Goal: Task Accomplishment & Management: Manage account settings

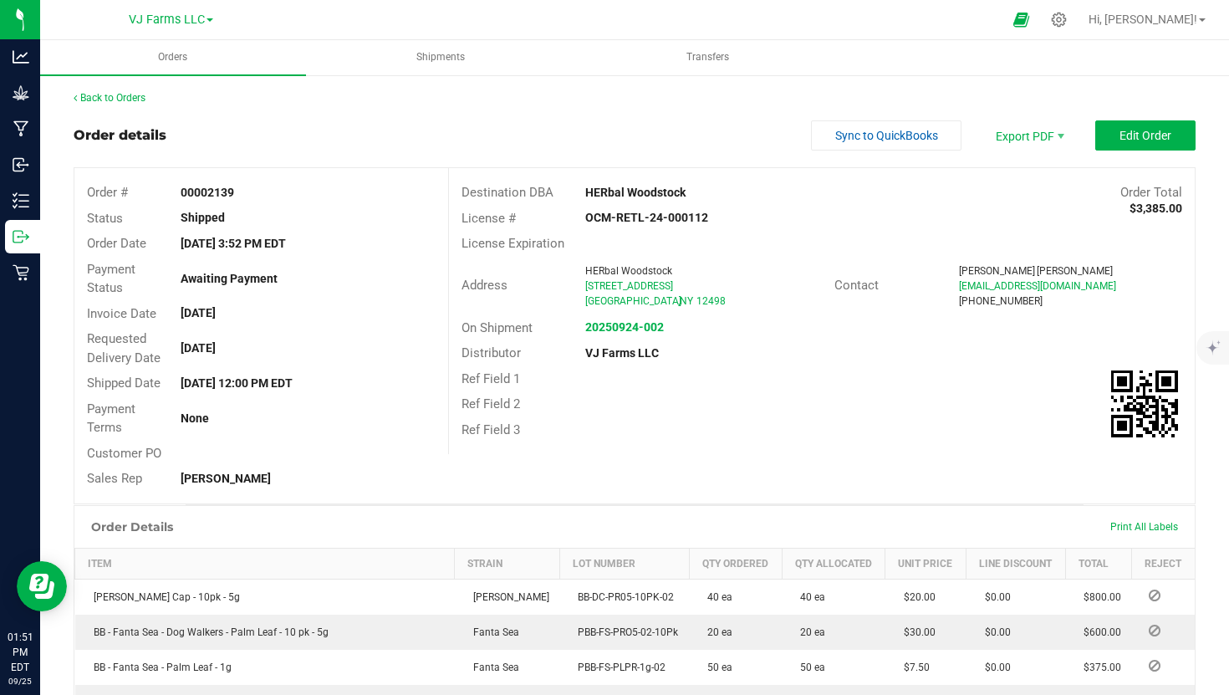
scroll to position [268, 0]
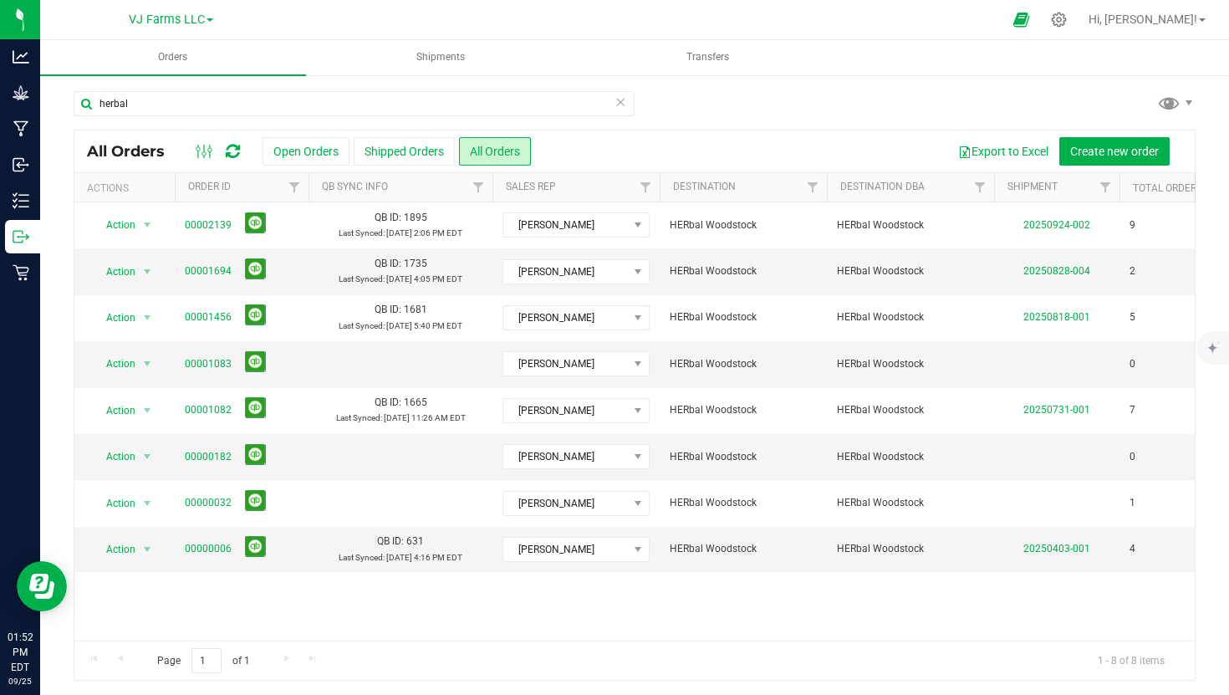
click at [616, 105] on icon at bounding box center [621, 101] width 12 height 20
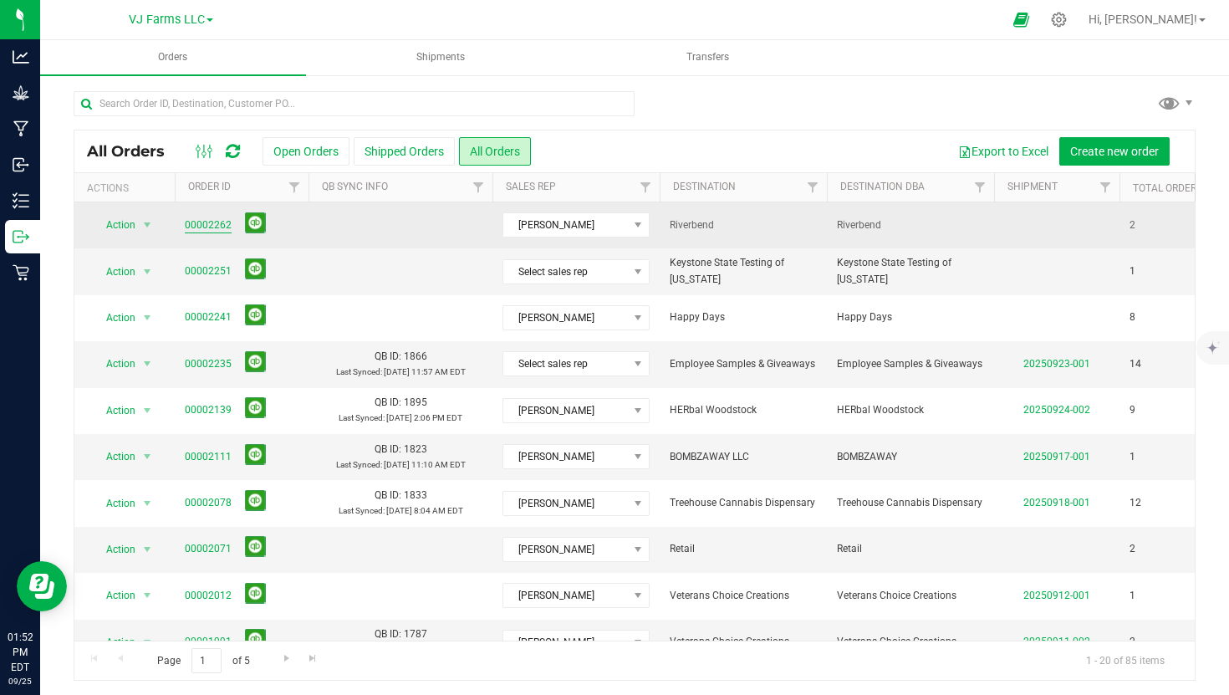
click at [210, 221] on link "00002262" at bounding box center [208, 225] width 47 height 16
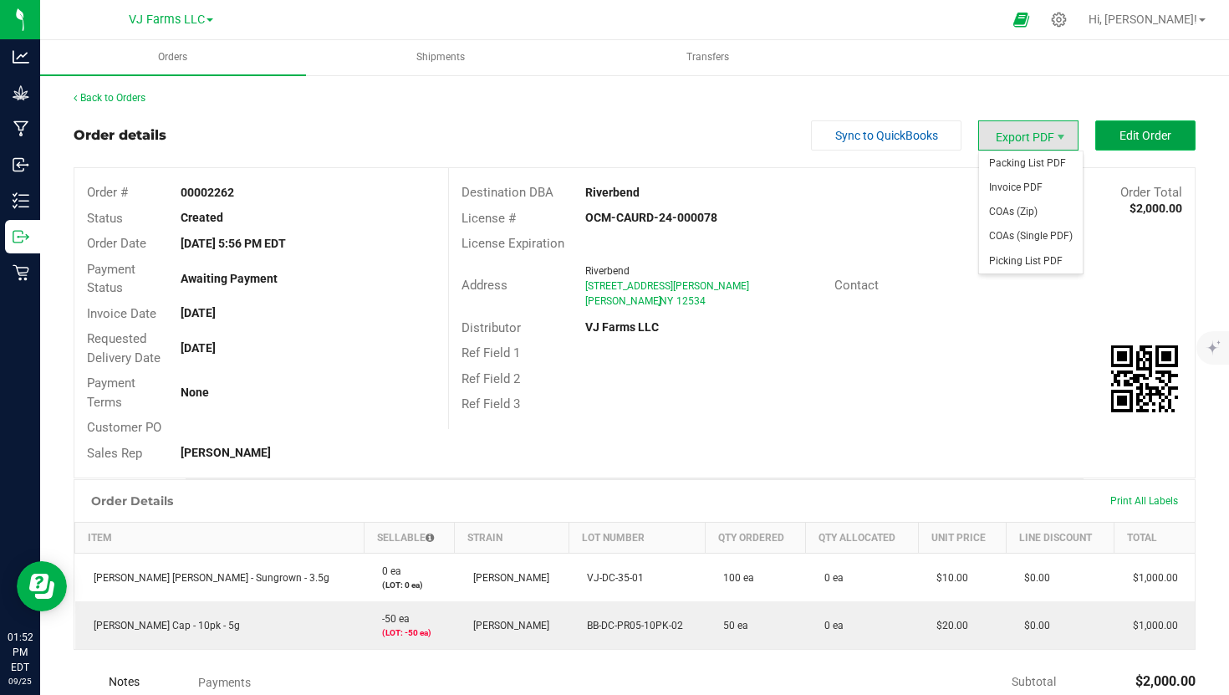
click at [1155, 134] on span "Edit Order" at bounding box center [1146, 135] width 52 height 13
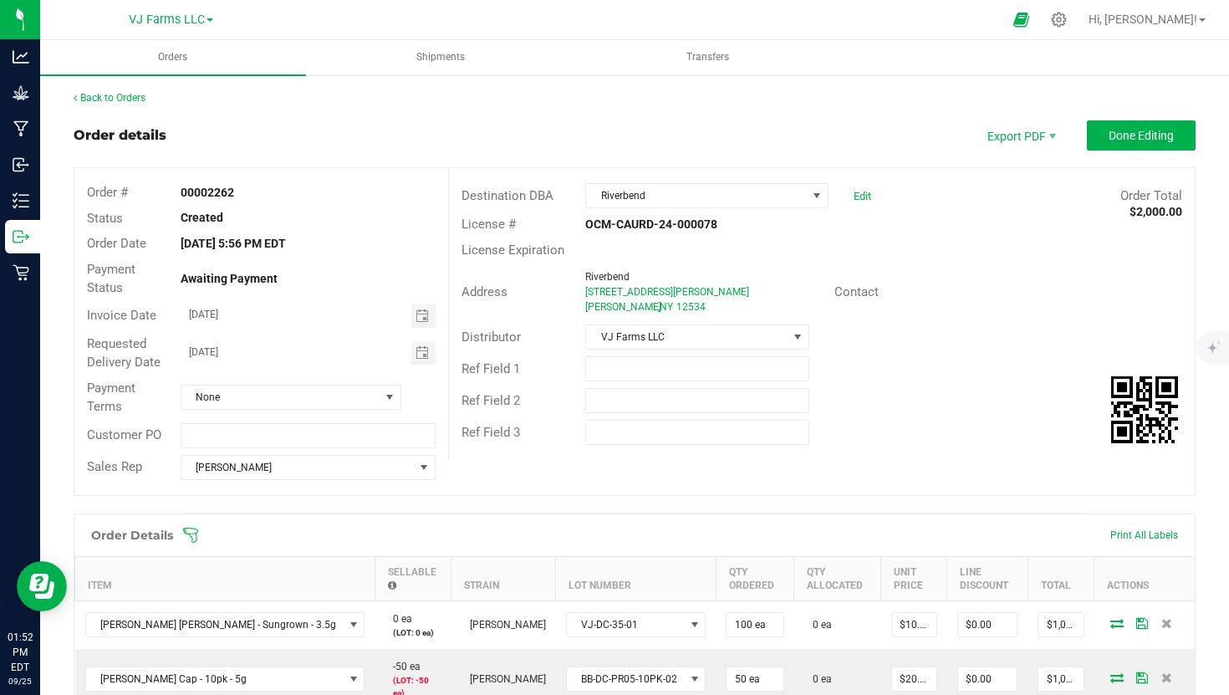
scroll to position [274, 0]
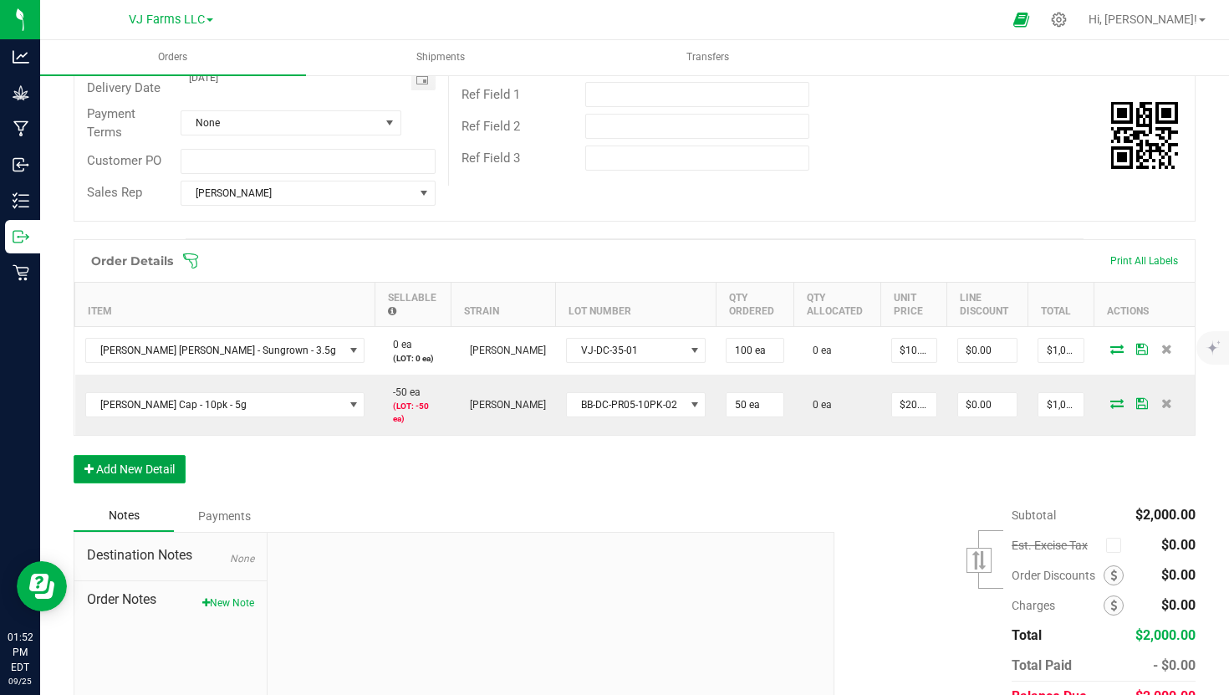
click at [153, 455] on button "Add New Detail" at bounding box center [130, 469] width 112 height 28
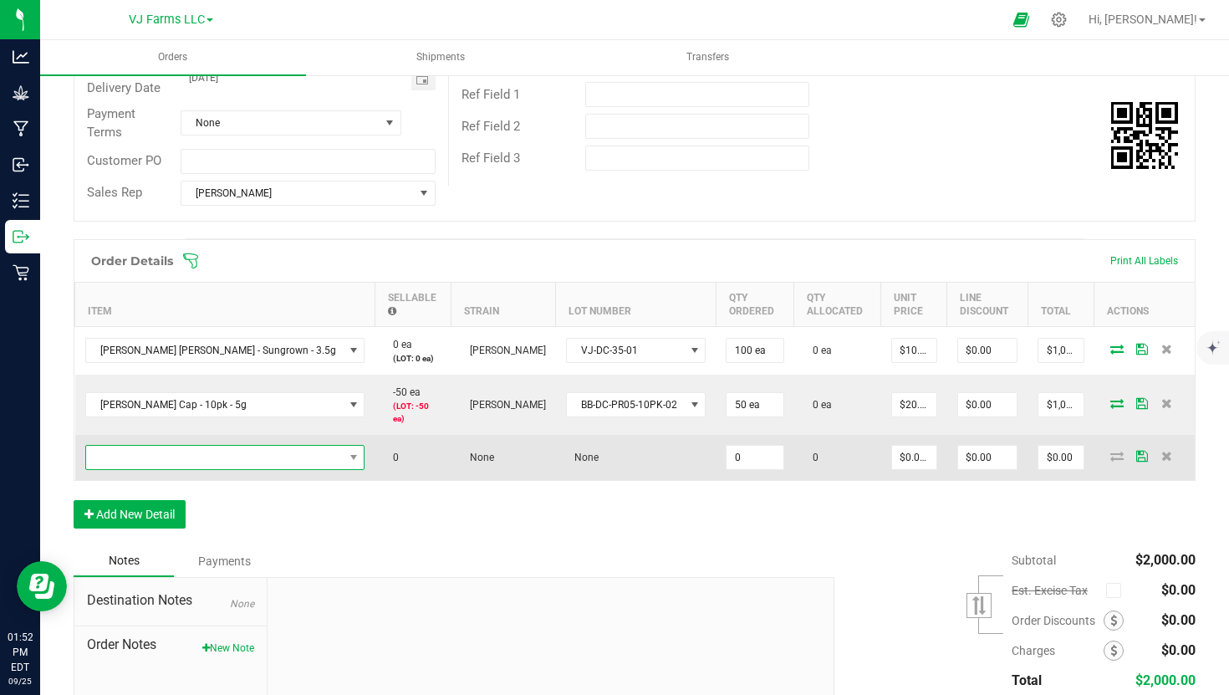
click at [168, 447] on span "NO DATA FOUND" at bounding box center [215, 457] width 258 height 23
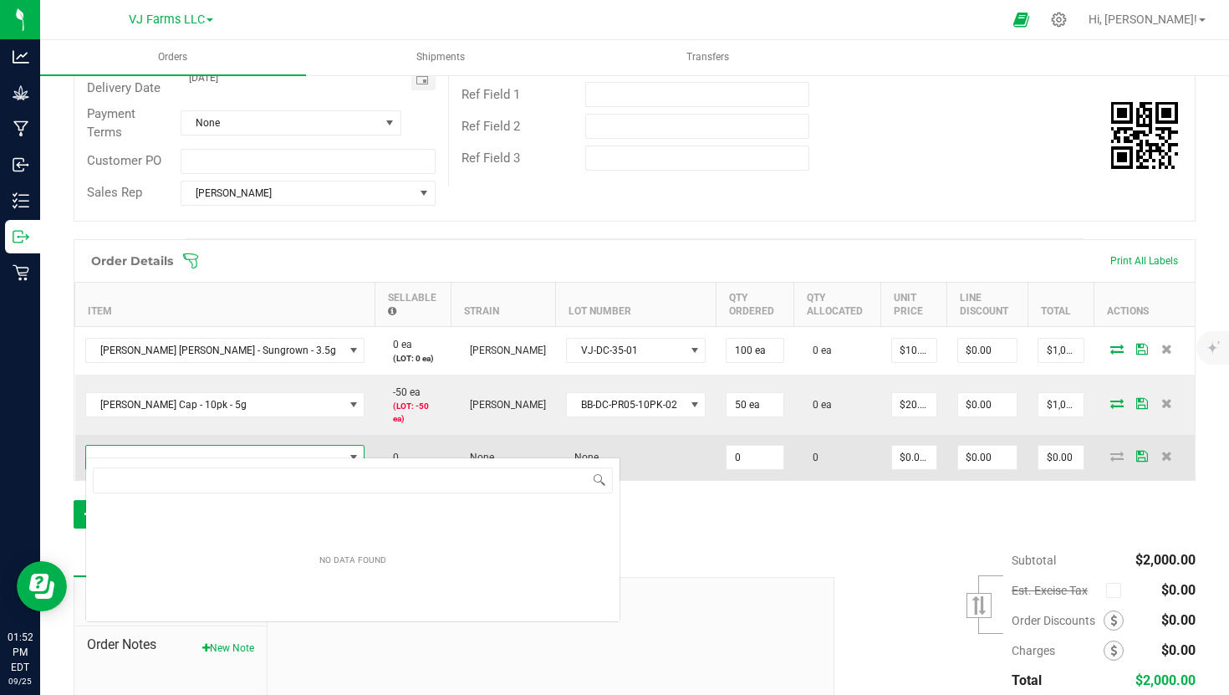
scroll to position [25, 245]
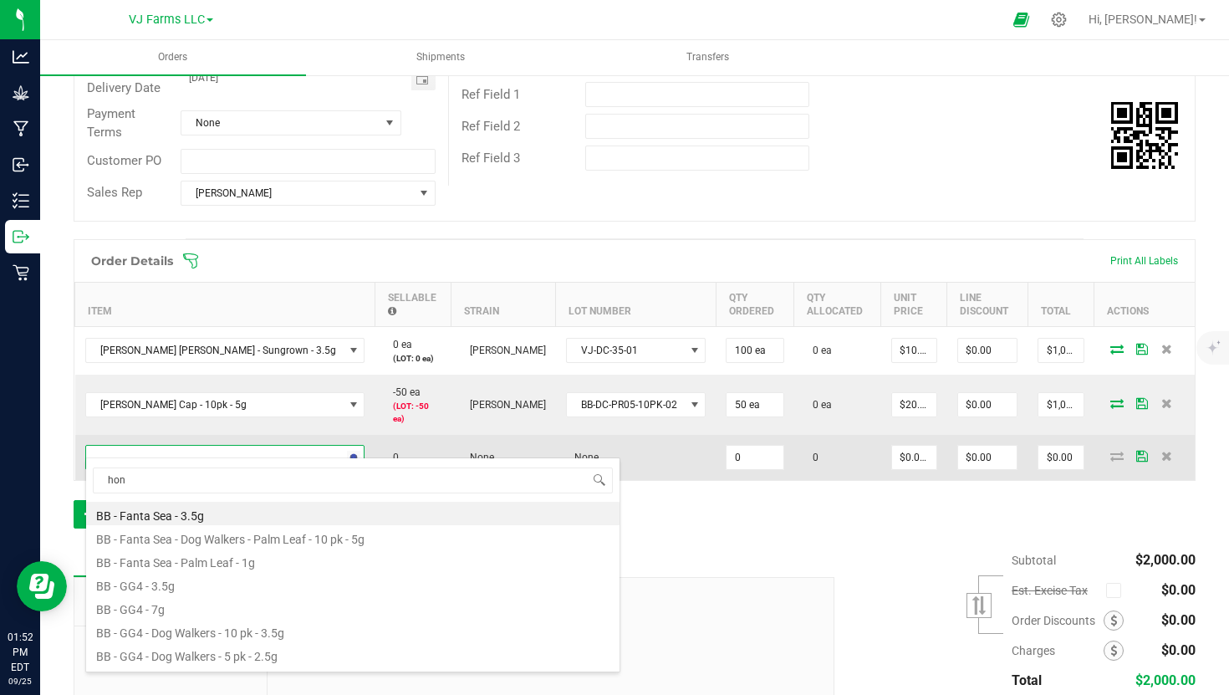
type input "hone"
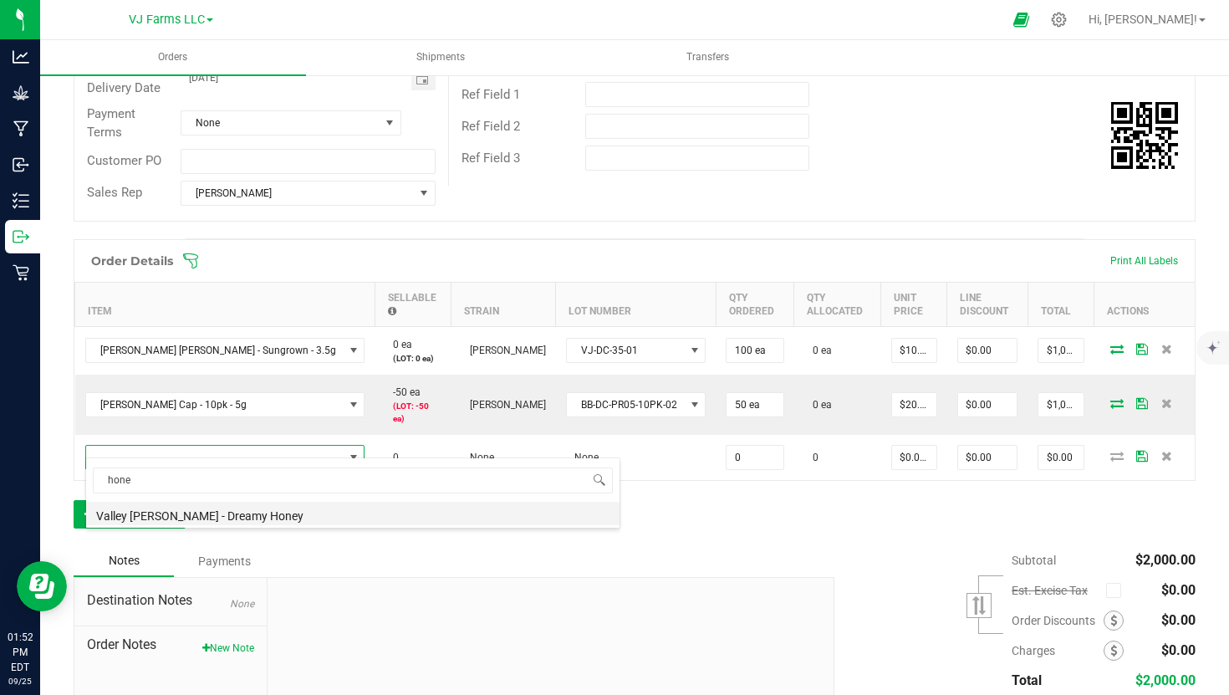
click at [183, 513] on li "Valley [PERSON_NAME] - Dreamy Honey" at bounding box center [352, 513] width 533 height 23
type input "0 ea"
type input "$32.00000"
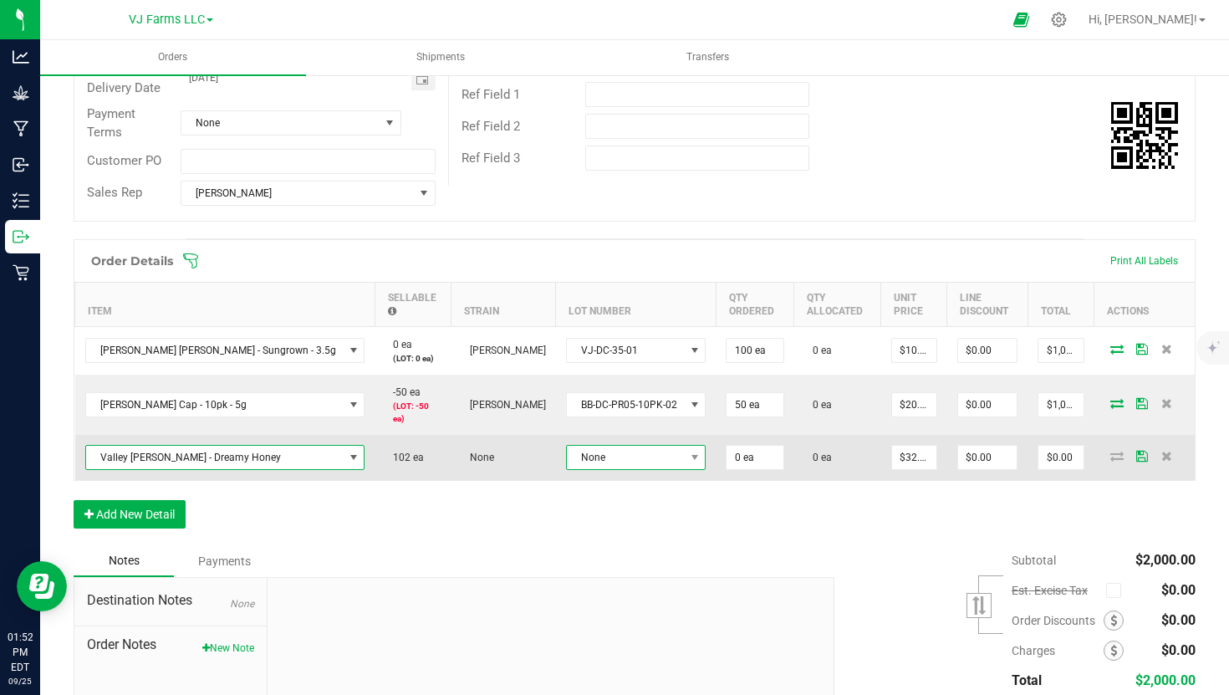
click at [580, 446] on span "None" at bounding box center [626, 457] width 118 height 23
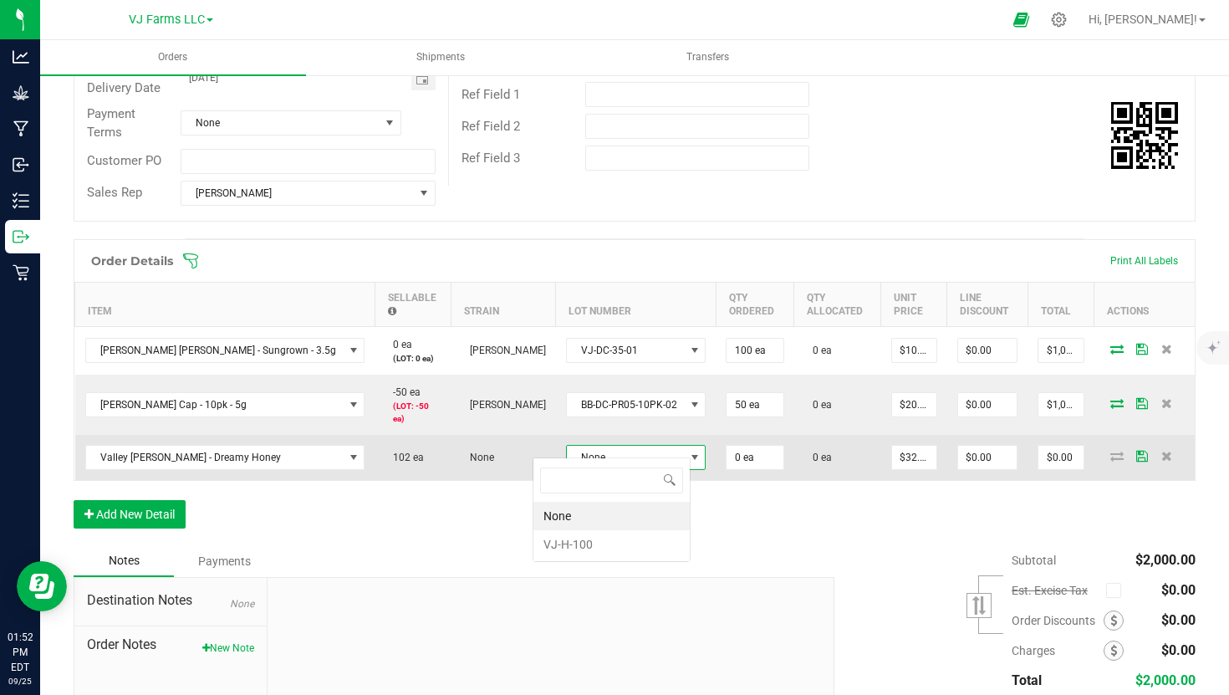
scroll to position [25, 140]
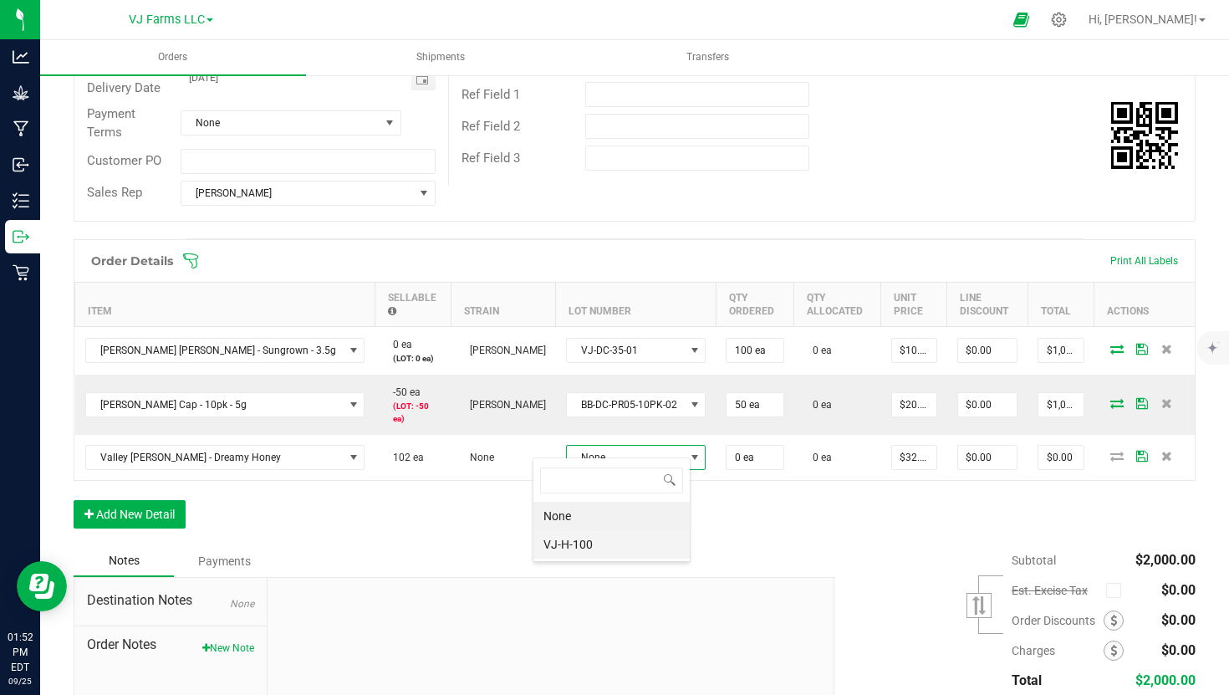
click at [579, 540] on li "VJ-H-100" at bounding box center [611, 544] width 156 height 28
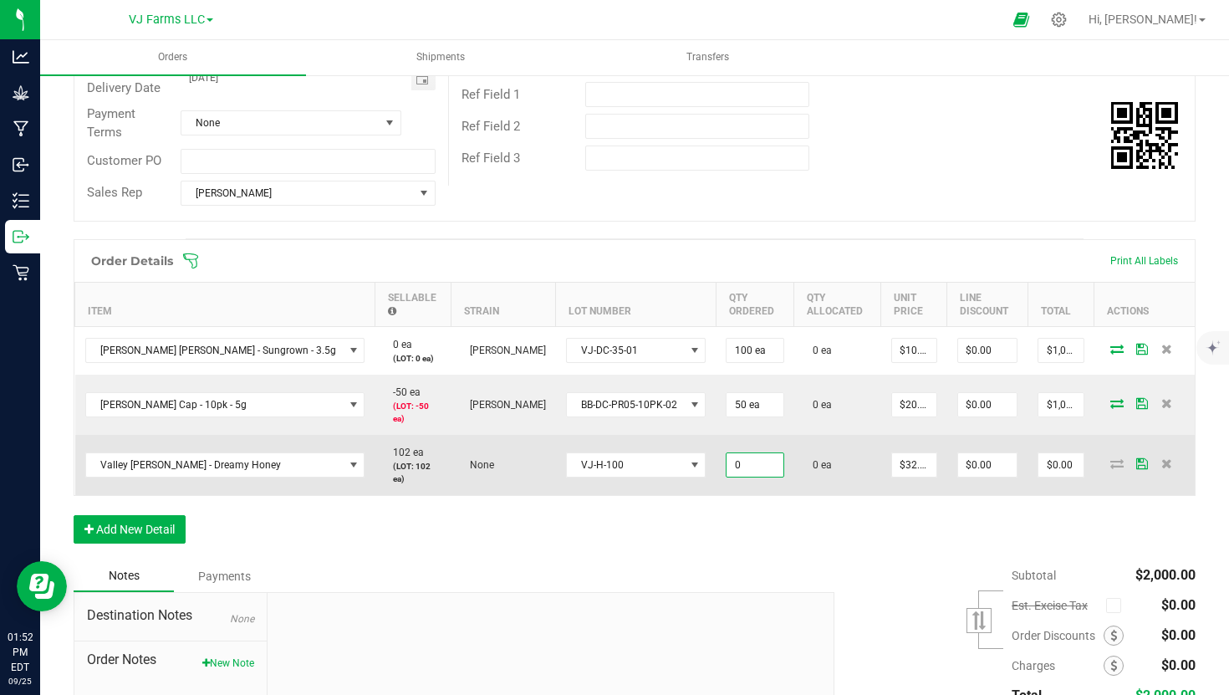
click at [727, 453] on input "0" at bounding box center [755, 464] width 56 height 23
type input "10 ea"
type input "32"
type input "$320.00"
click at [897, 453] on input "32" at bounding box center [914, 464] width 44 height 23
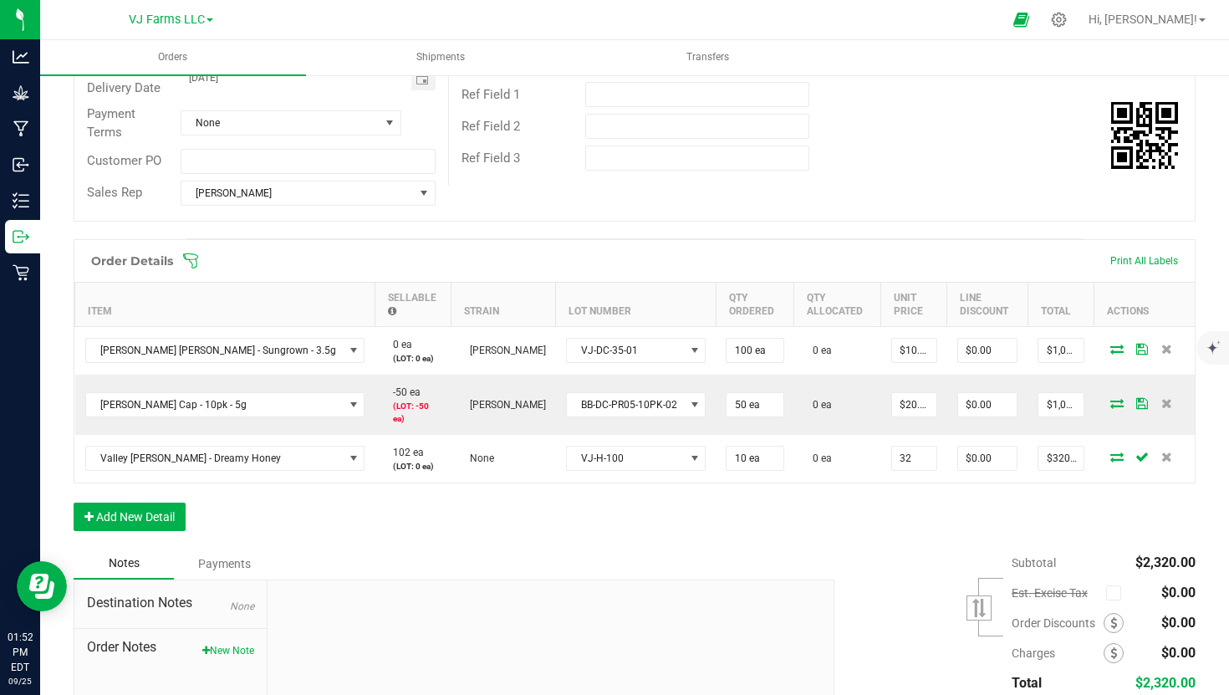
click at [897, 446] on input "32" at bounding box center [914, 457] width 44 height 23
type input "$20.00000"
type input "$200.00"
click at [701, 548] on div "Notes Payments" at bounding box center [448, 564] width 748 height 32
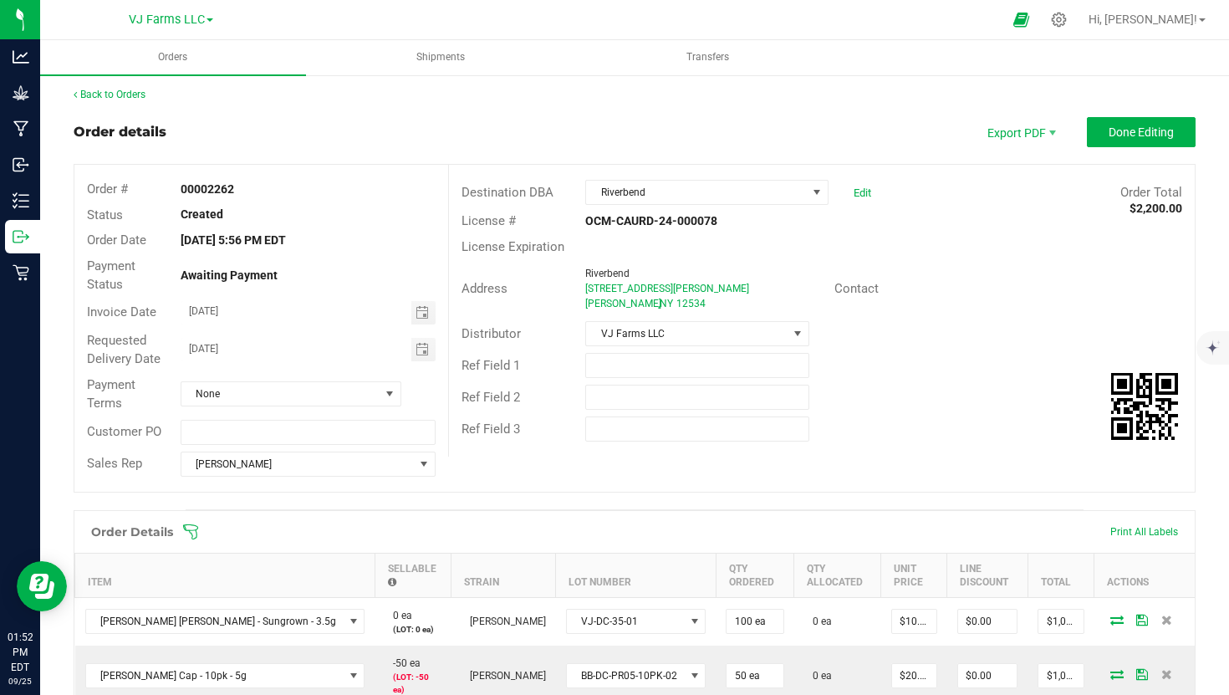
scroll to position [0, 0]
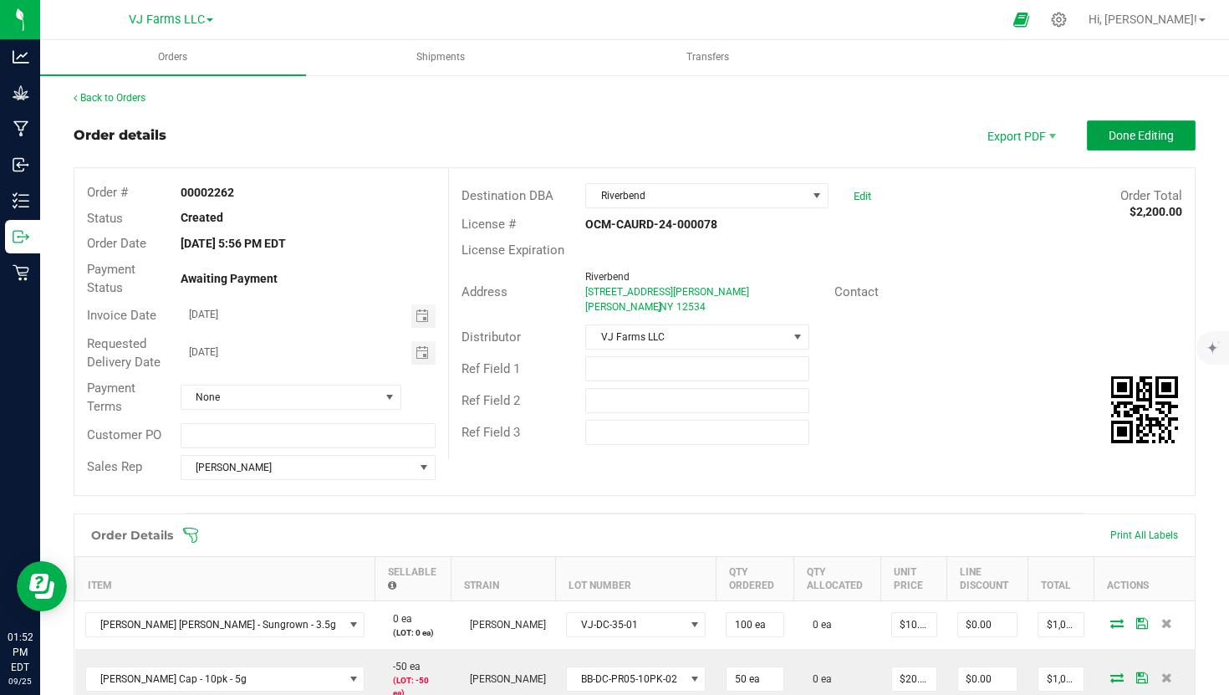
click at [1130, 141] on span "Done Editing" at bounding box center [1141, 135] width 65 height 13
